Goal: Find specific page/section: Find specific page/section

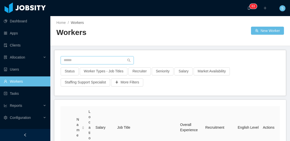
click at [106, 61] on input "text" at bounding box center [97, 60] width 73 height 8
paste input "**********"
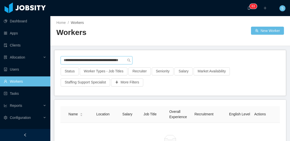
type input "**********"
